Goal: Task Accomplishment & Management: Use online tool/utility

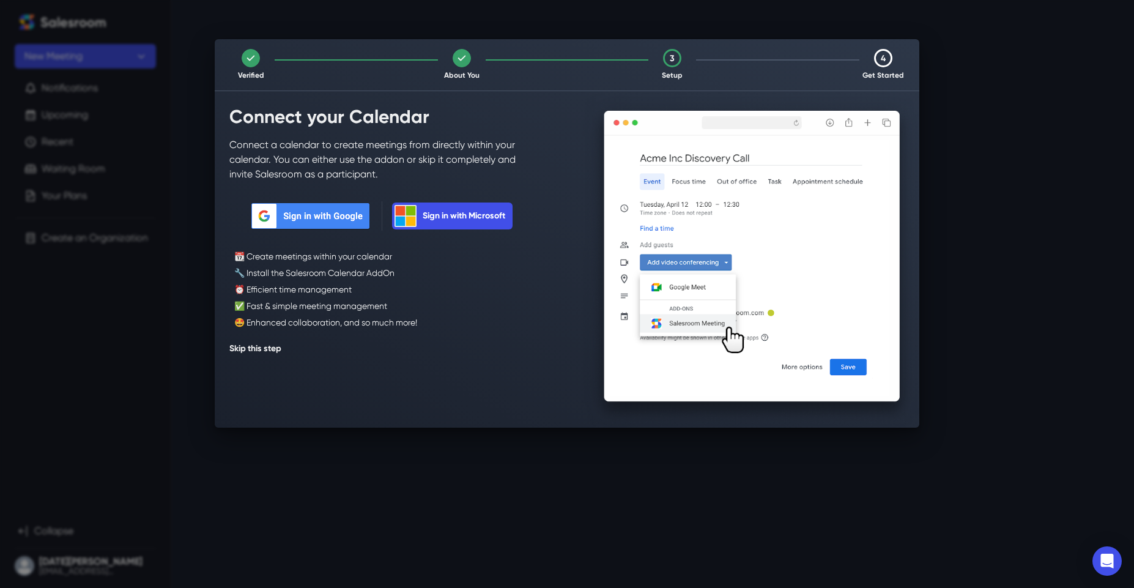
click at [260, 350] on button "Skip this step" at bounding box center [255, 349] width 52 height 20
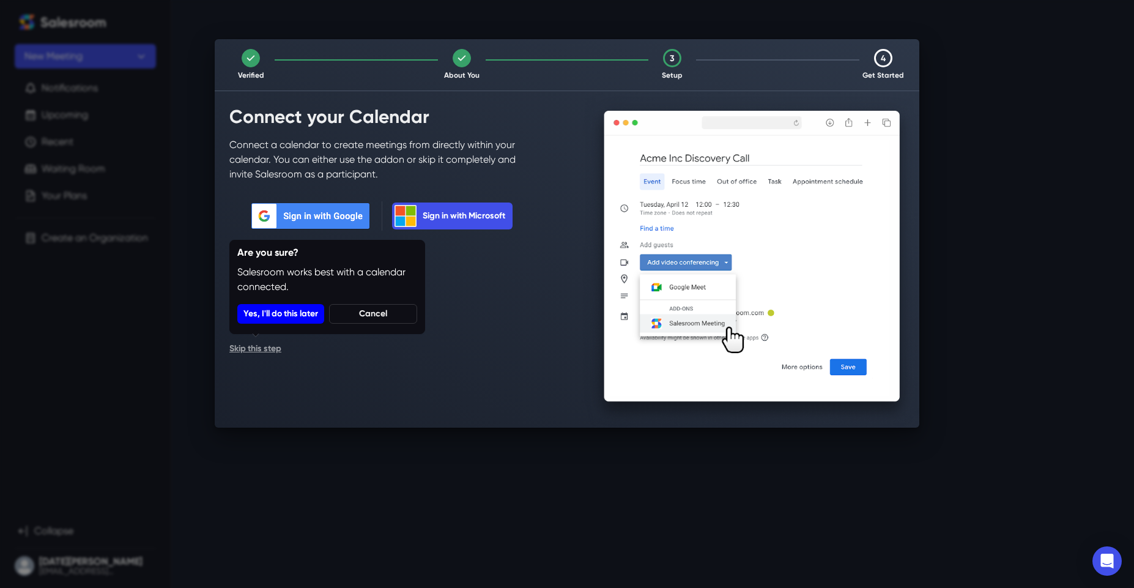
click at [291, 316] on button "Yes, I'll do this later" at bounding box center [280, 314] width 87 height 20
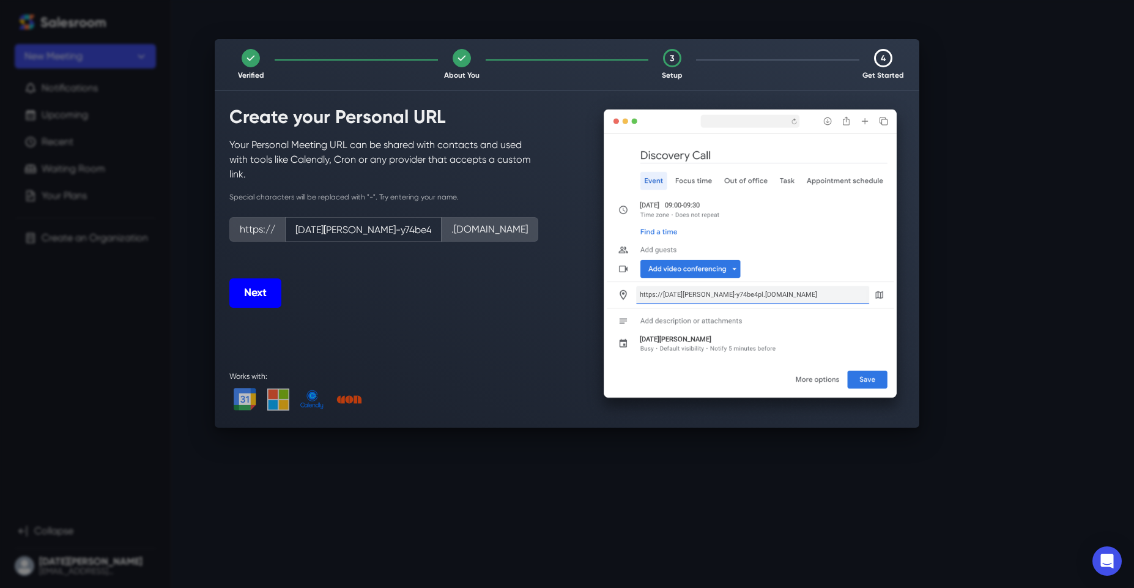
click at [241, 294] on button "Next" at bounding box center [255, 292] width 52 height 29
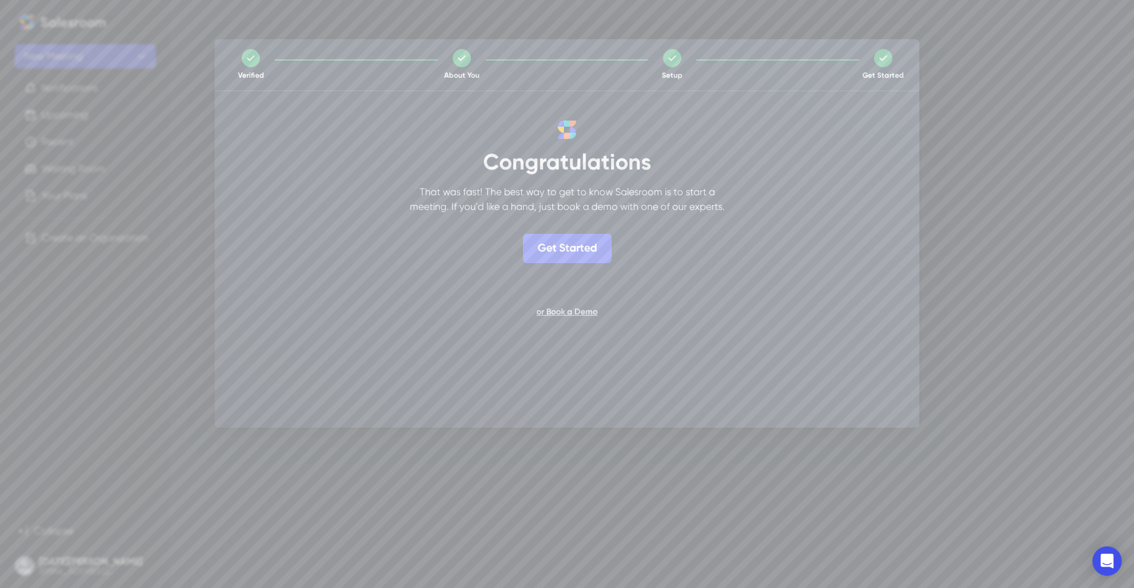
click at [241, 294] on div "Get Started or Book a Demo" at bounding box center [566, 278] width 675 height 88
click at [573, 256] on button "Get Started" at bounding box center [567, 248] width 89 height 29
